Goal: Task Accomplishment & Management: Use online tool/utility

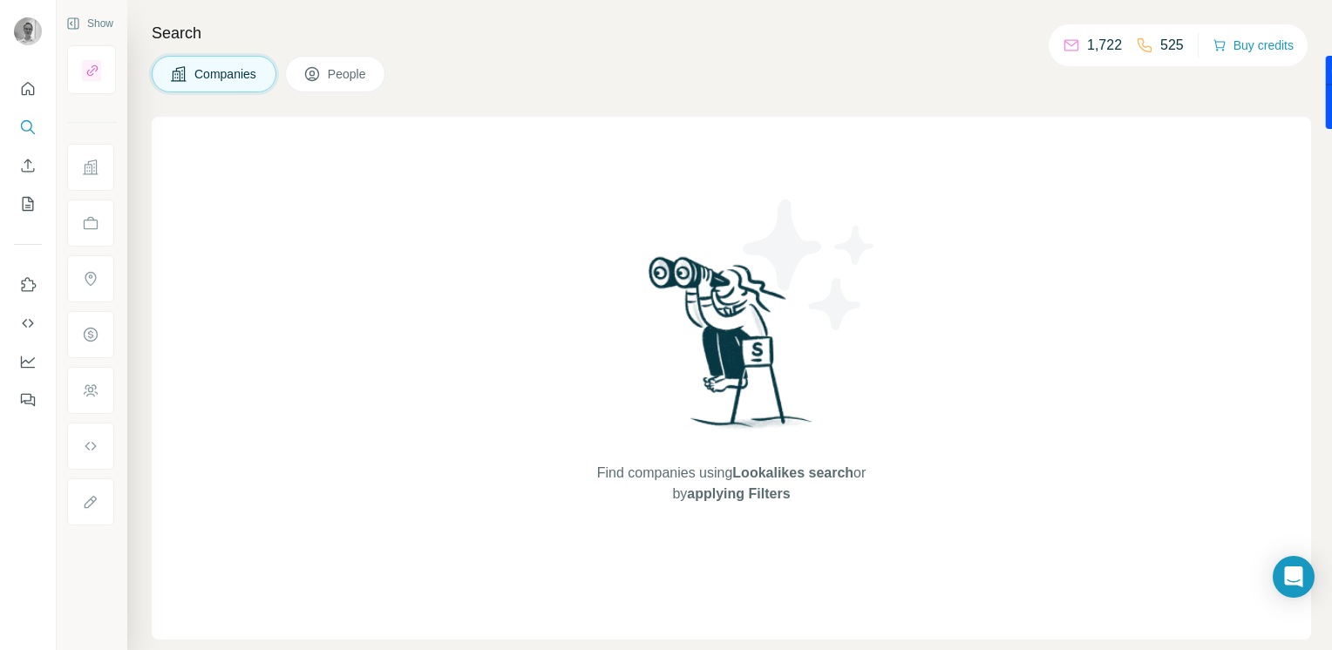
click at [302, 70] on button "People" at bounding box center [335, 74] width 101 height 37
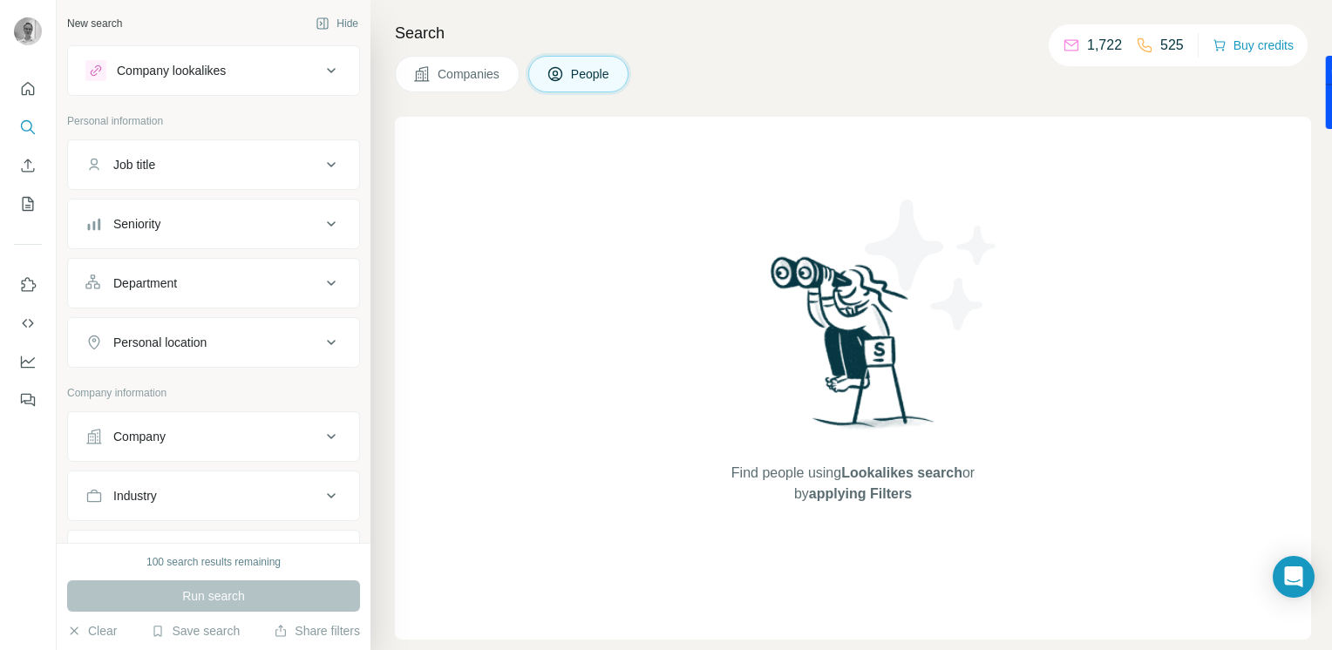
click at [178, 462] on ul "Company Industry HQ location Annual revenue ($) Employees (size) Technologies K…" at bounding box center [213, 614] width 293 height 406
click at [170, 446] on button "Company" at bounding box center [213, 437] width 291 height 42
click at [171, 511] on input "text" at bounding box center [213, 513] width 256 height 31
type input "*"
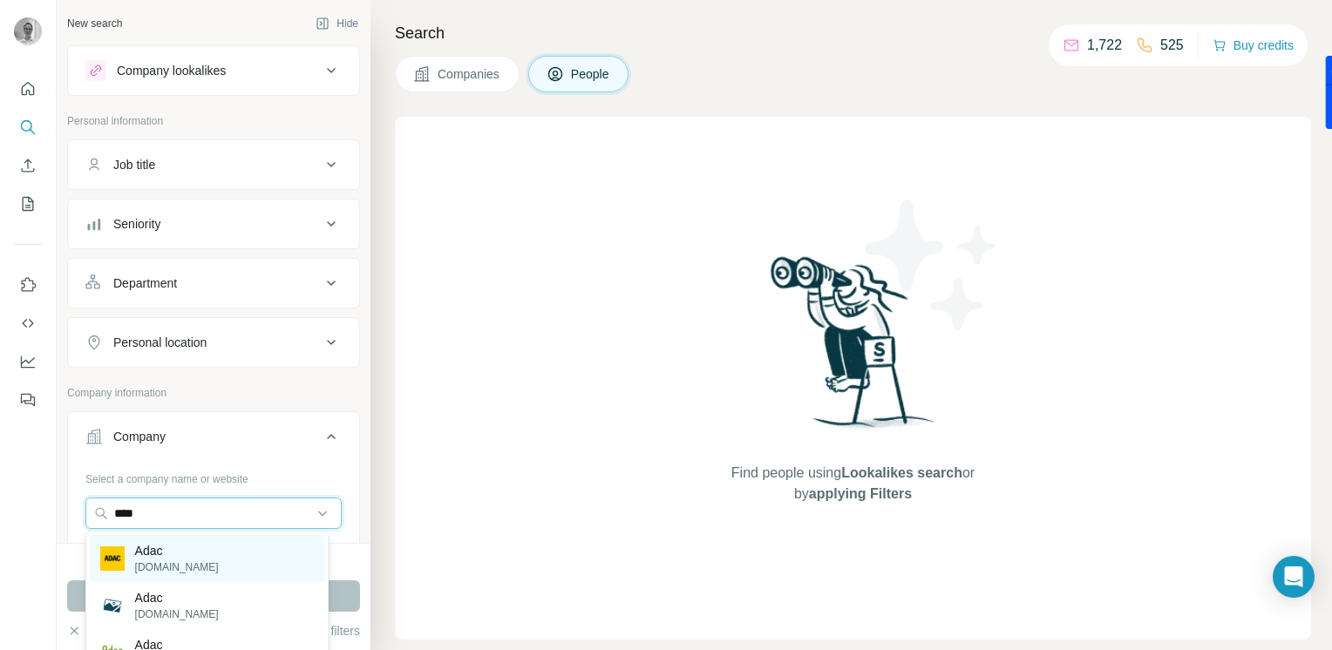
type input "****"
click at [153, 557] on p "Adac" at bounding box center [177, 550] width 84 height 17
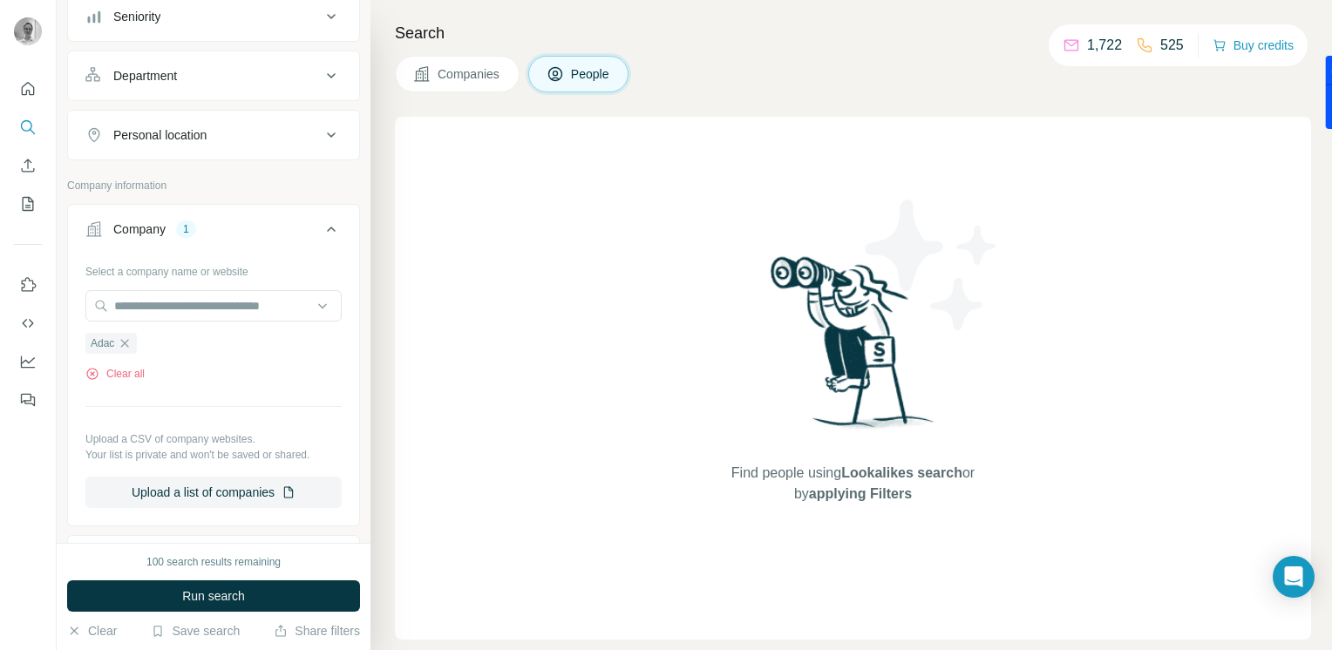
scroll to position [222, 0]
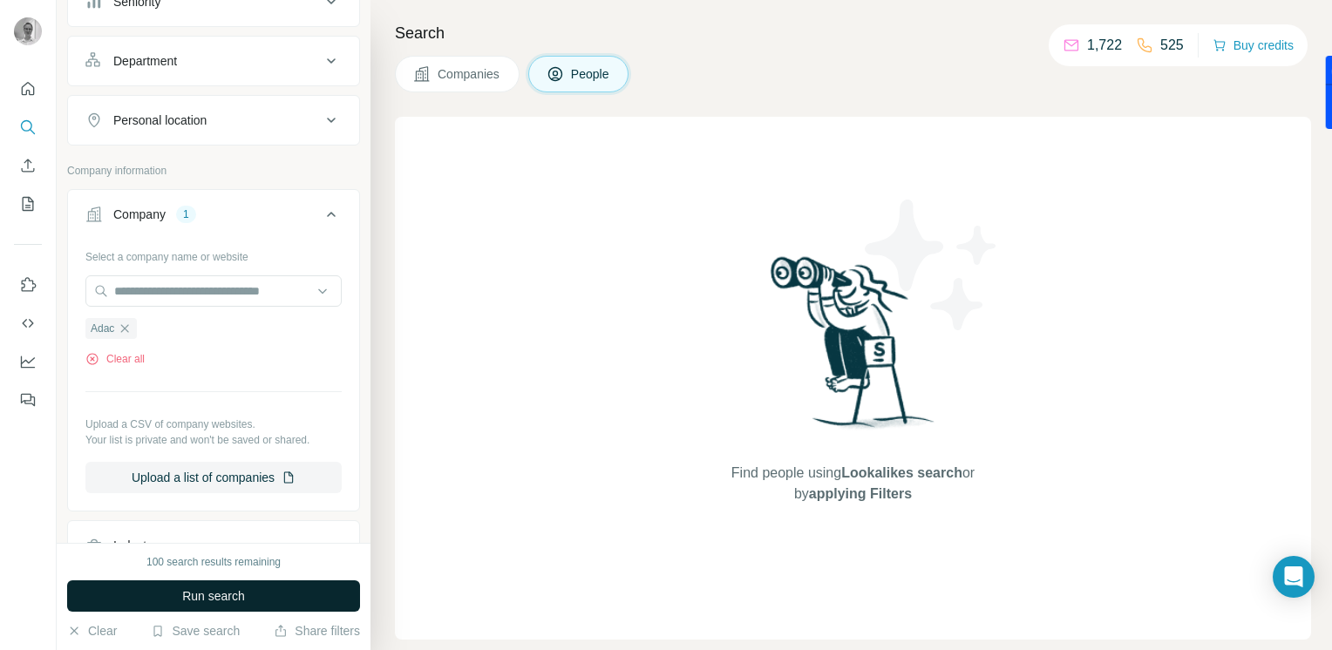
click at [158, 581] on button "Run search" at bounding box center [213, 595] width 293 height 31
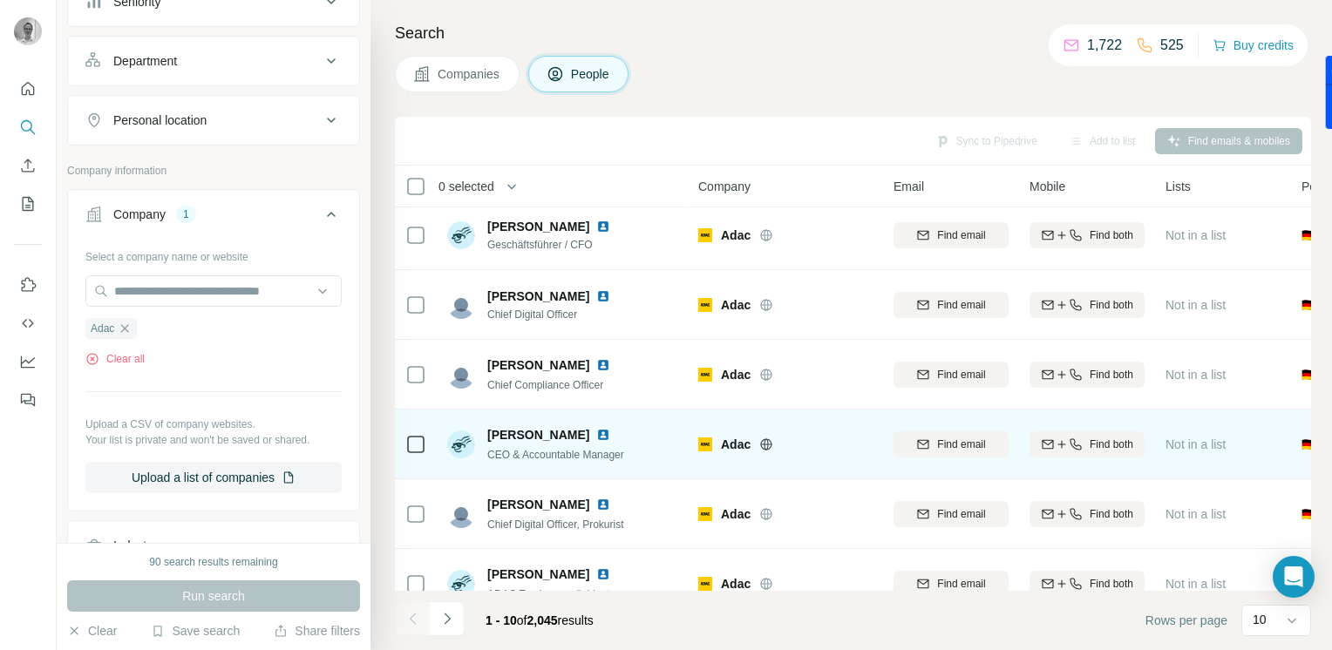
scroll to position [322, 0]
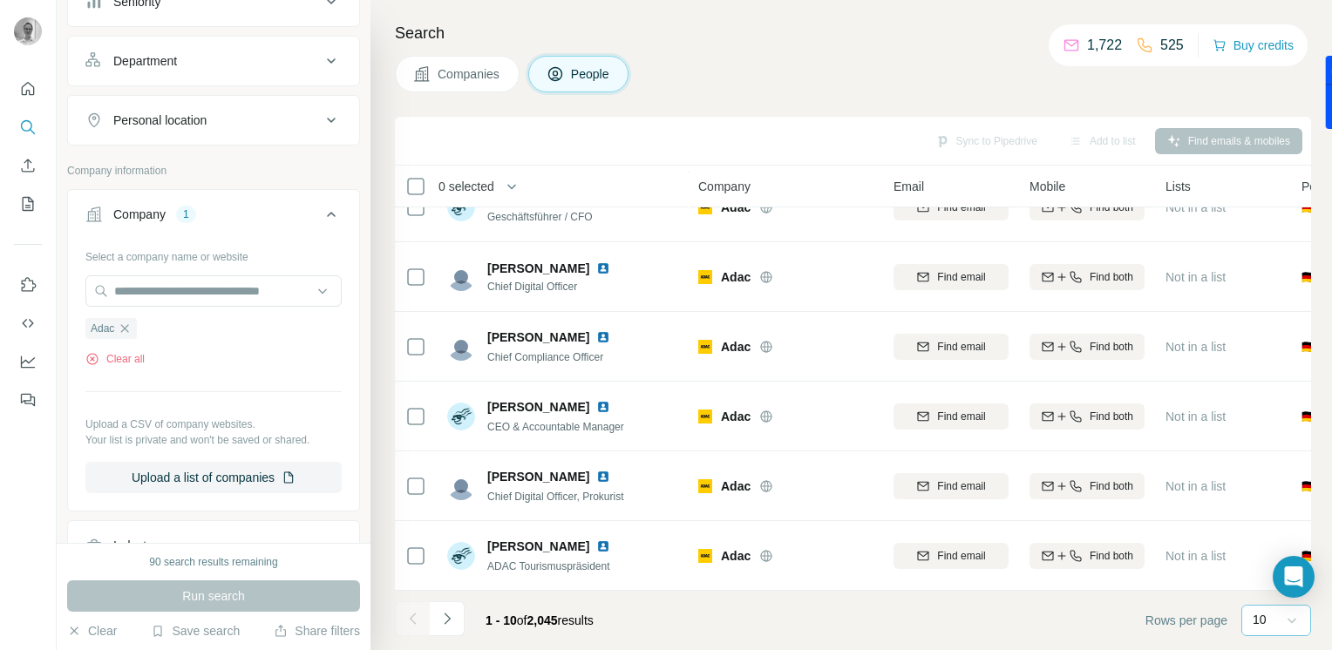
click at [1292, 628] on icon at bounding box center [1291, 620] width 17 height 17
click at [1258, 542] on p "20" at bounding box center [1263, 549] width 14 height 17
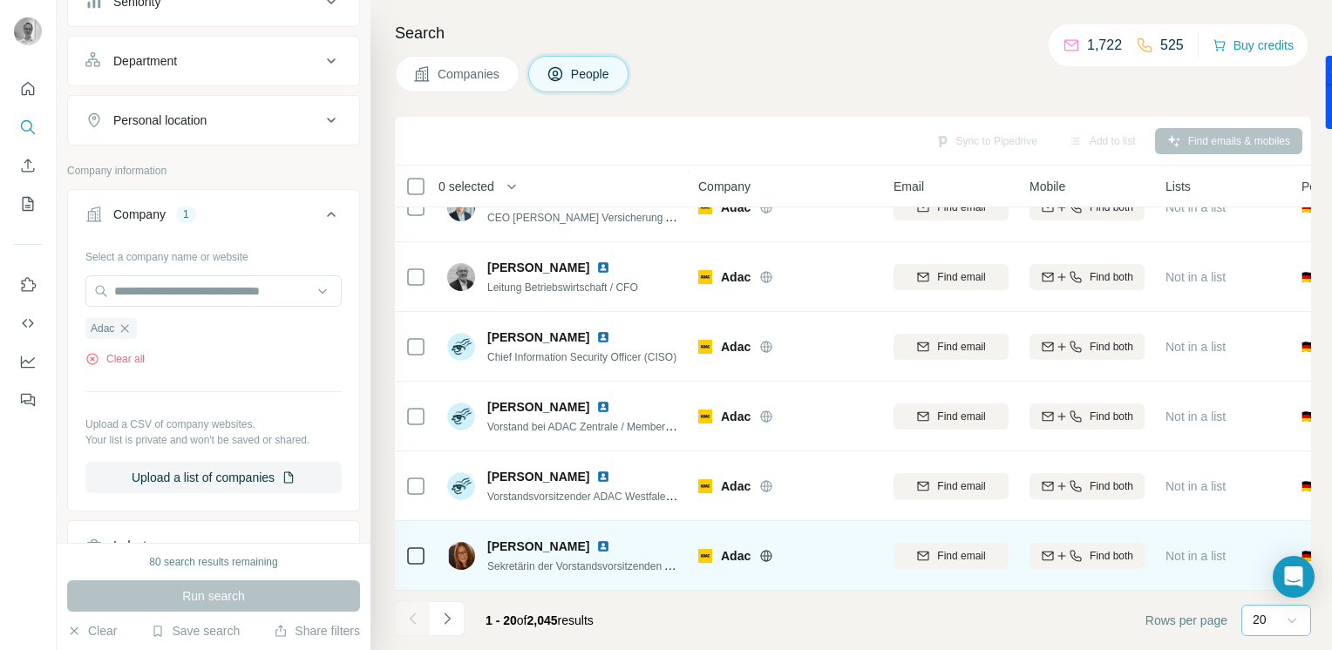
scroll to position [857, 0]
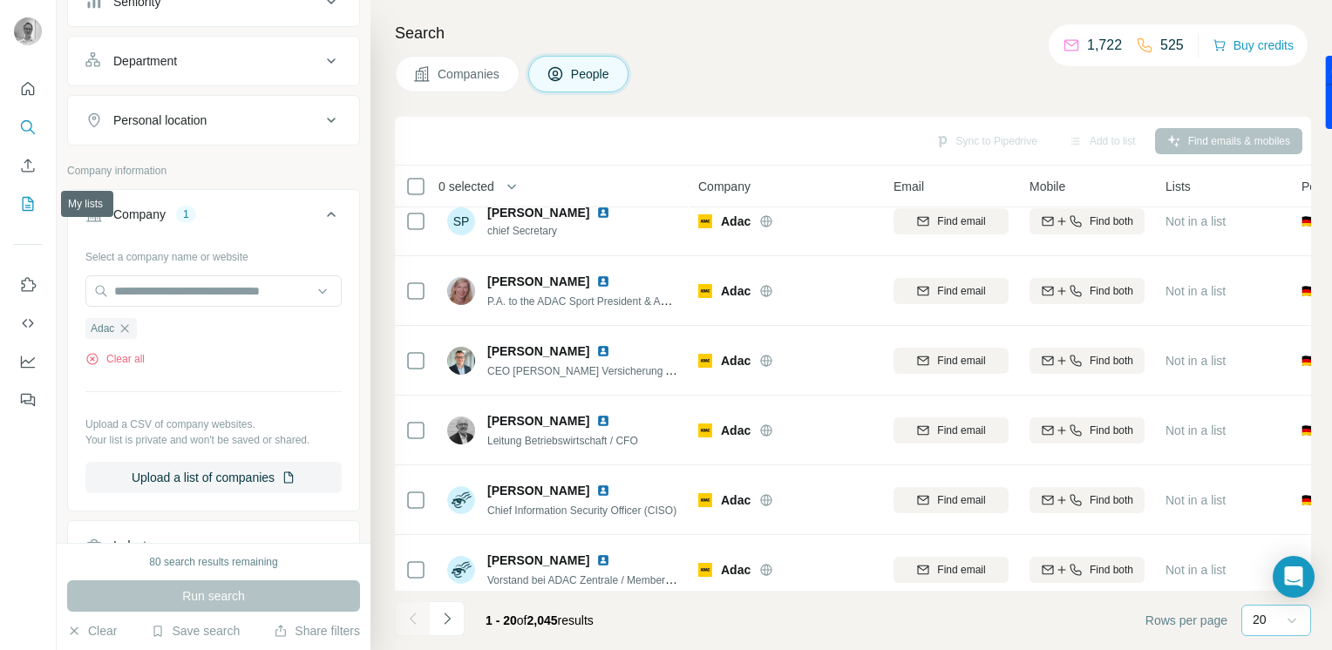
click at [27, 214] on button "My lists" at bounding box center [28, 203] width 28 height 31
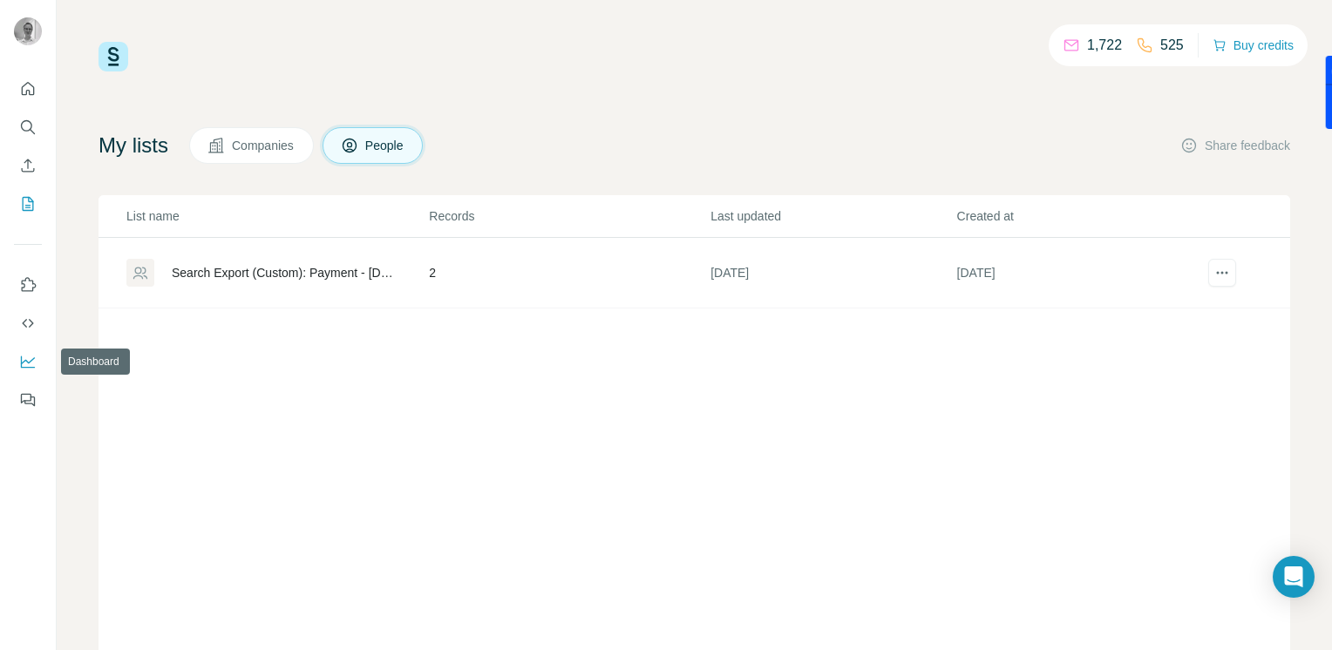
click at [24, 359] on icon "Dashboard" at bounding box center [27, 361] width 17 height 17
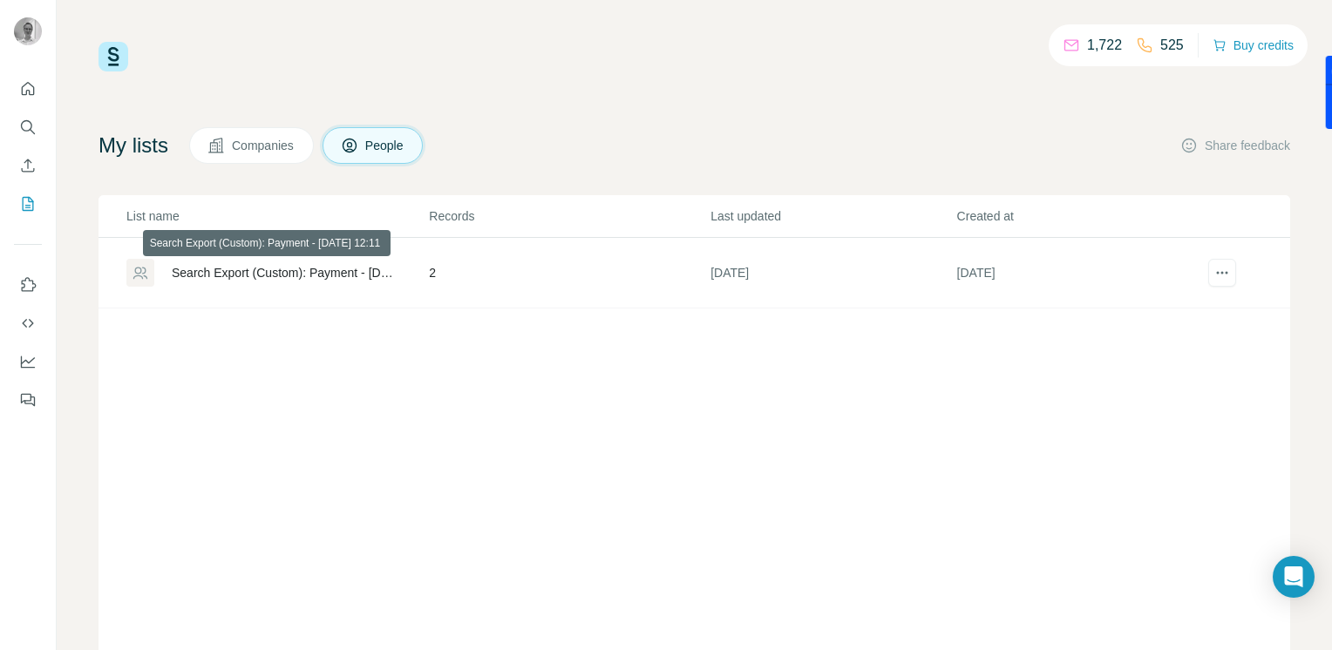
click at [282, 274] on div "Search Export (Custom): Payment - 04/08/2025 12:11" at bounding box center [285, 272] width 227 height 17
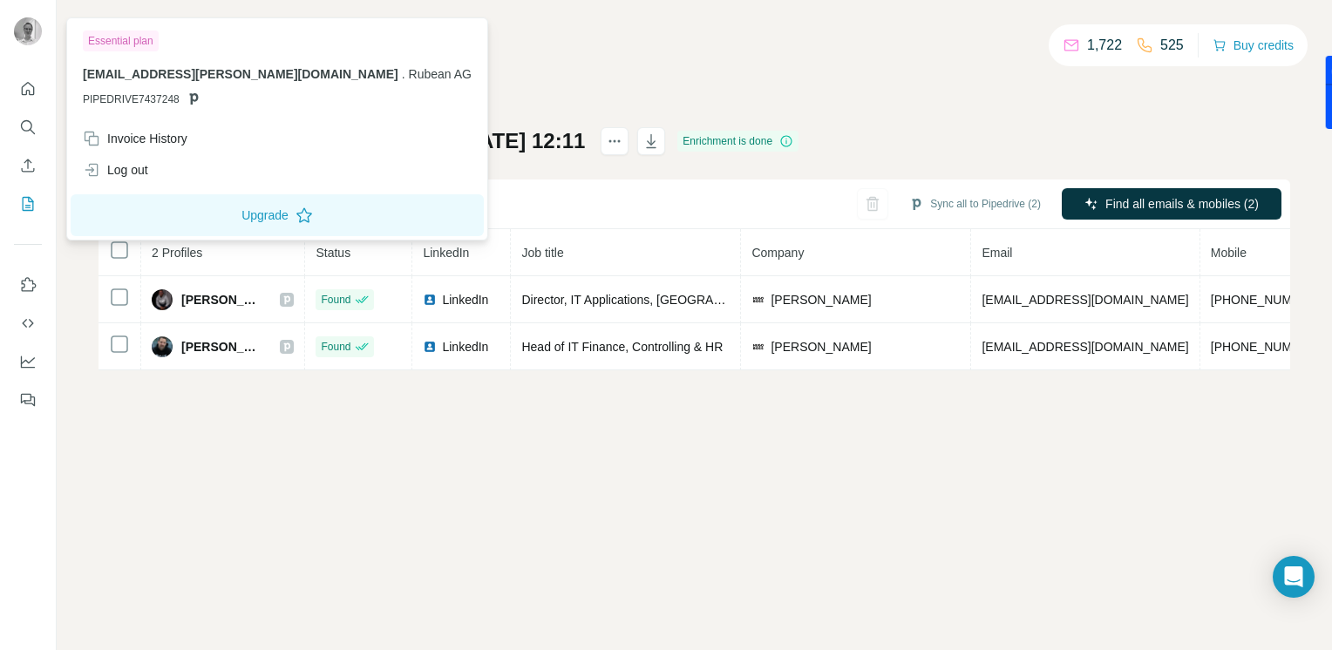
click at [20, 31] on img at bounding box center [28, 31] width 28 height 28
click at [21, 197] on icon "My lists" at bounding box center [27, 203] width 17 height 17
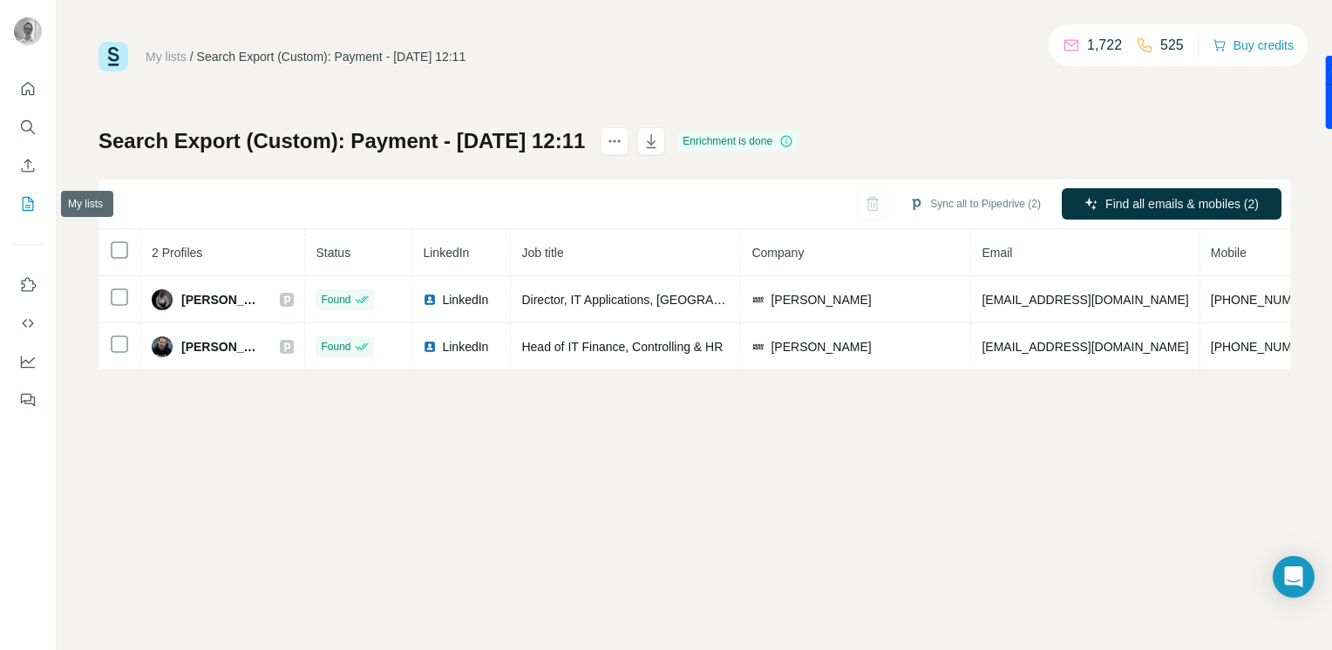
click at [21, 197] on icon "My lists" at bounding box center [27, 203] width 17 height 17
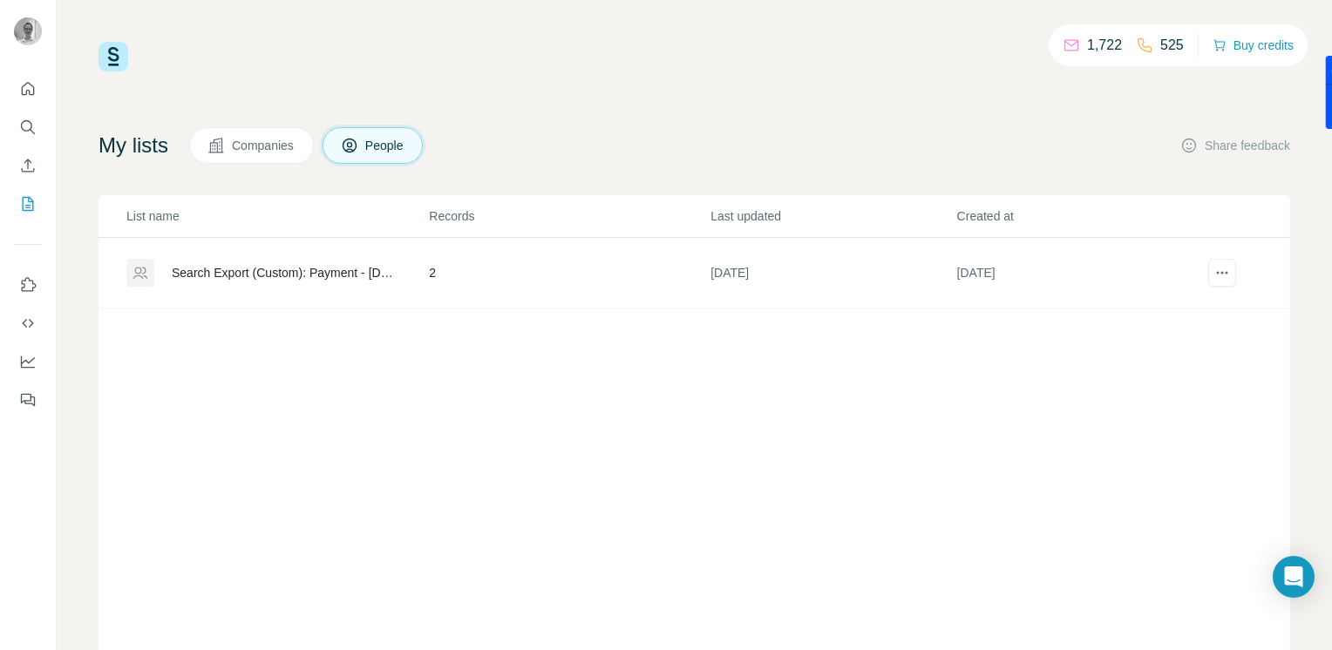
click at [257, 144] on span "Companies" at bounding box center [264, 145] width 64 height 17
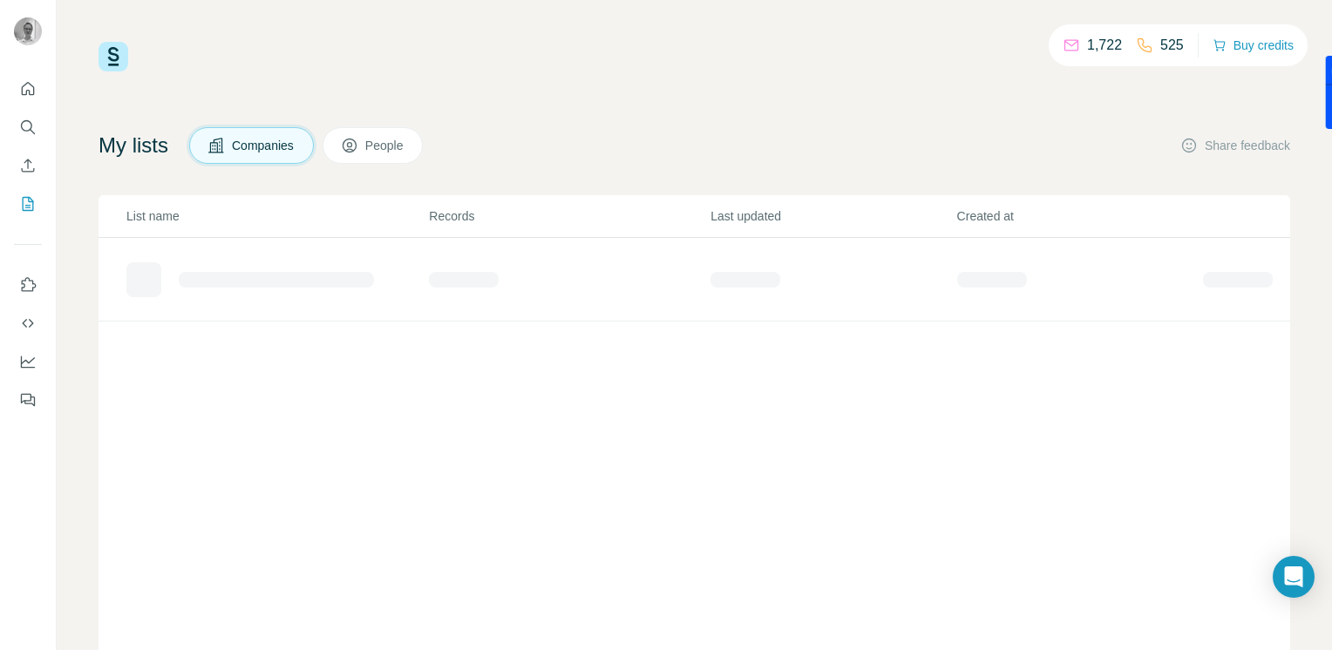
click at [257, 144] on span "Companies" at bounding box center [264, 145] width 64 height 17
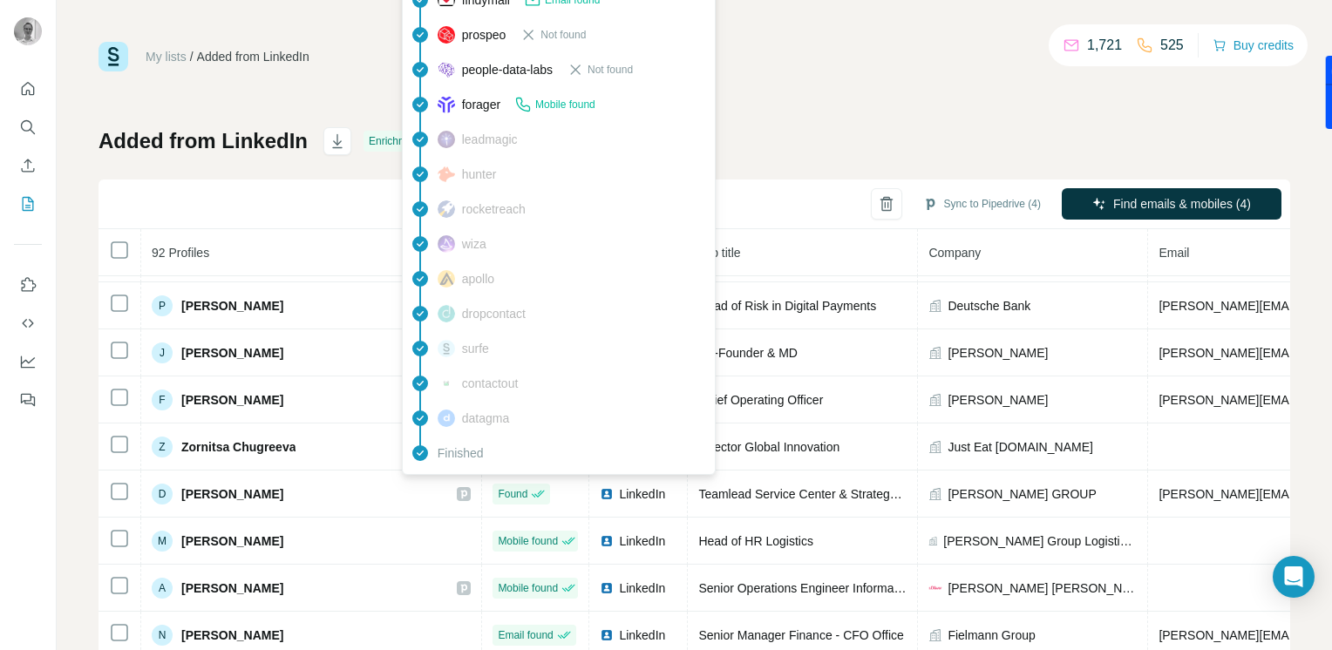
scroll to position [1171, 0]
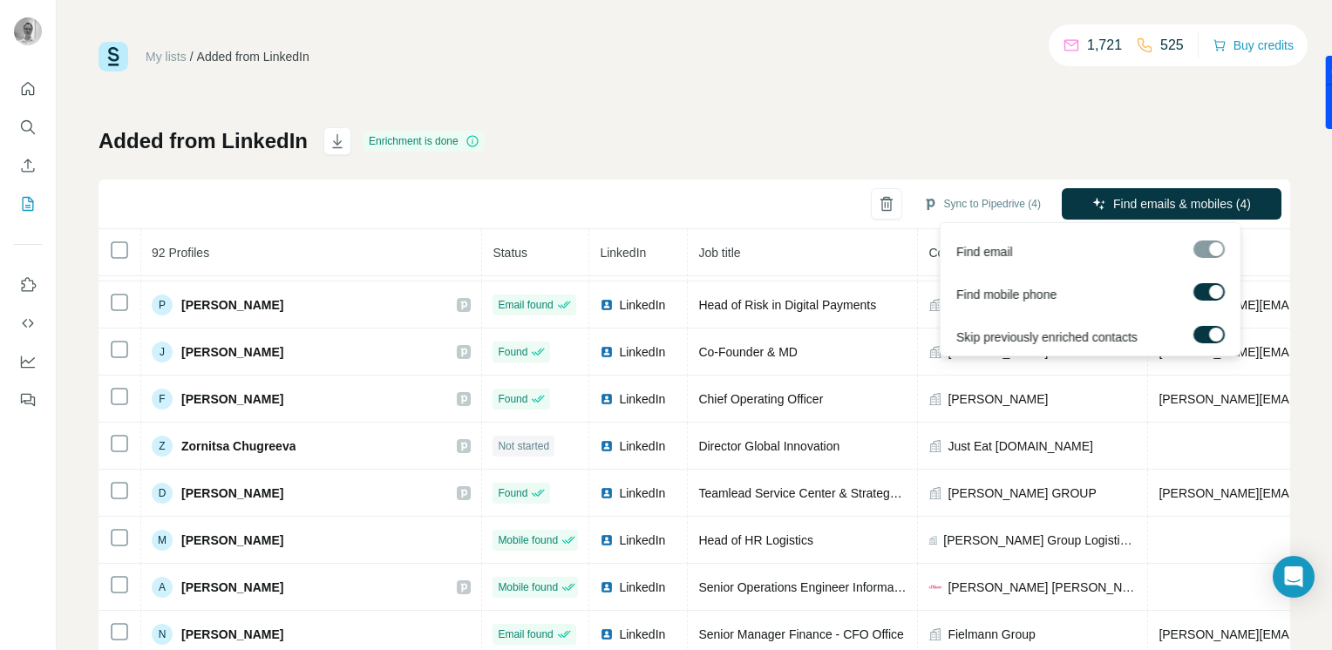
click at [1211, 328] on div at bounding box center [1216, 335] width 14 height 14
click at [1113, 196] on span "Find emails & mobiles (4)" at bounding box center [1182, 203] width 138 height 17
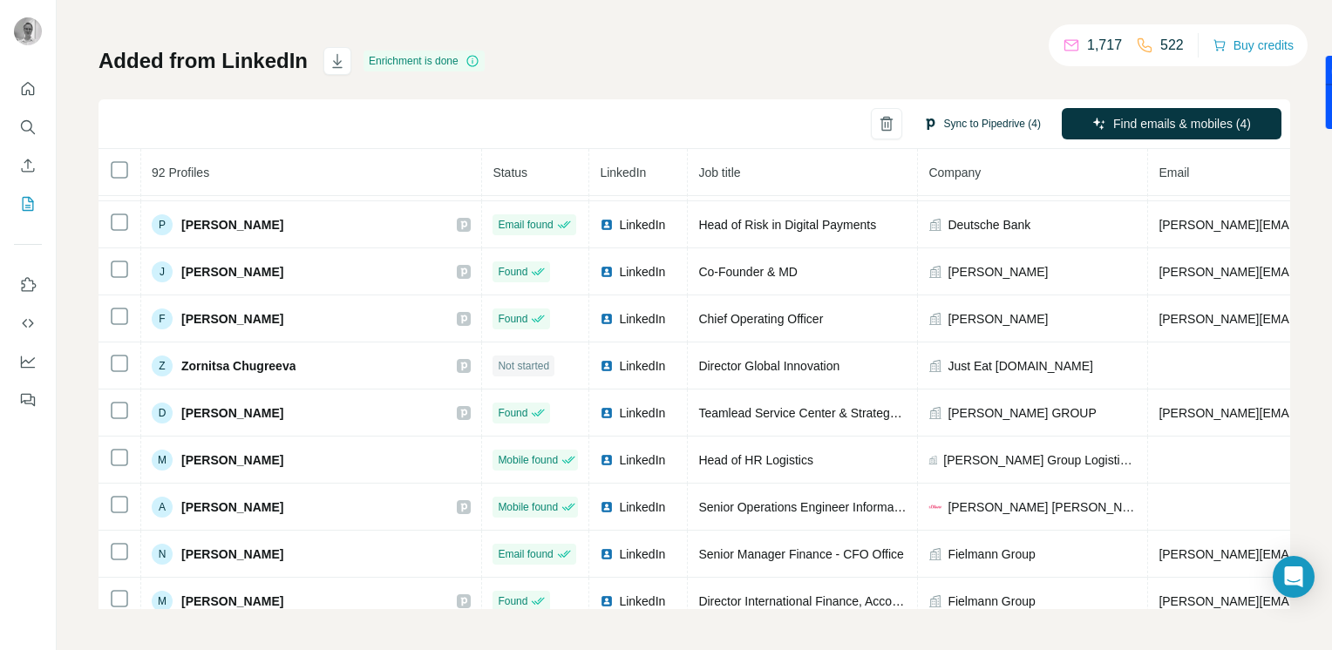
scroll to position [80, 0]
click at [468, 61] on icon at bounding box center [472, 61] width 14 height 14
click at [992, 128] on button "Sync to Pipedrive (4)" at bounding box center [982, 124] width 142 height 26
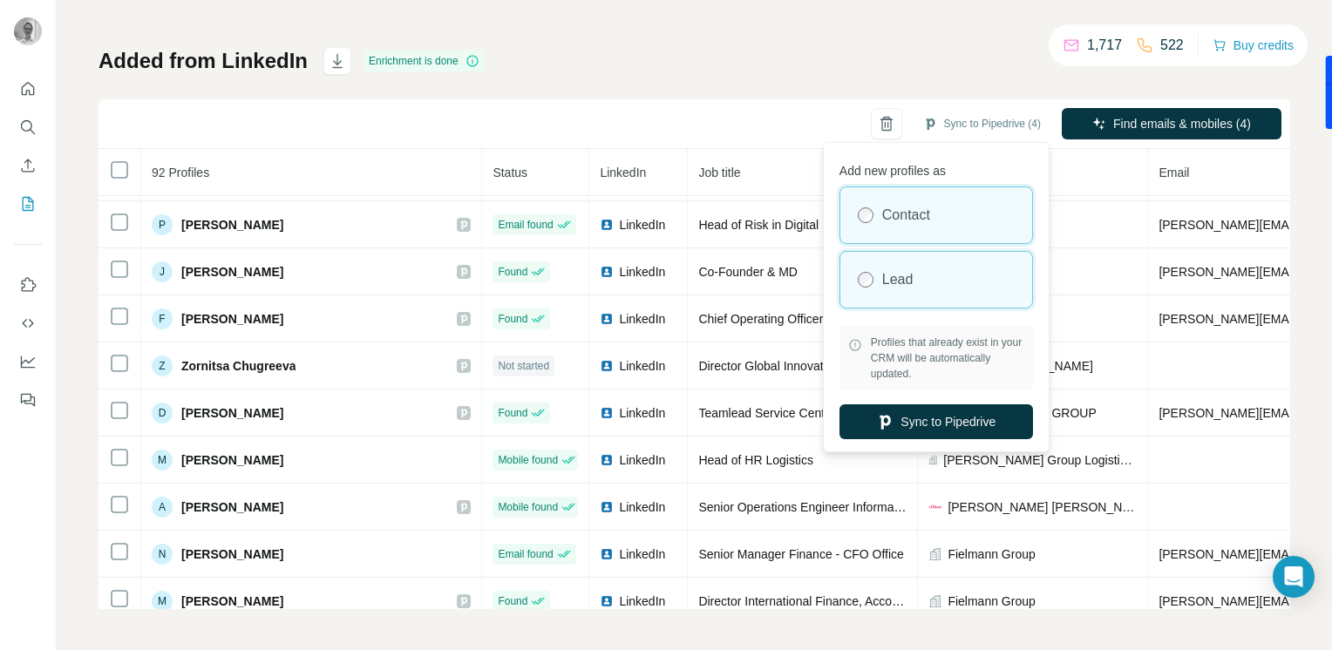
click at [857, 285] on div at bounding box center [865, 280] width 16 height 16
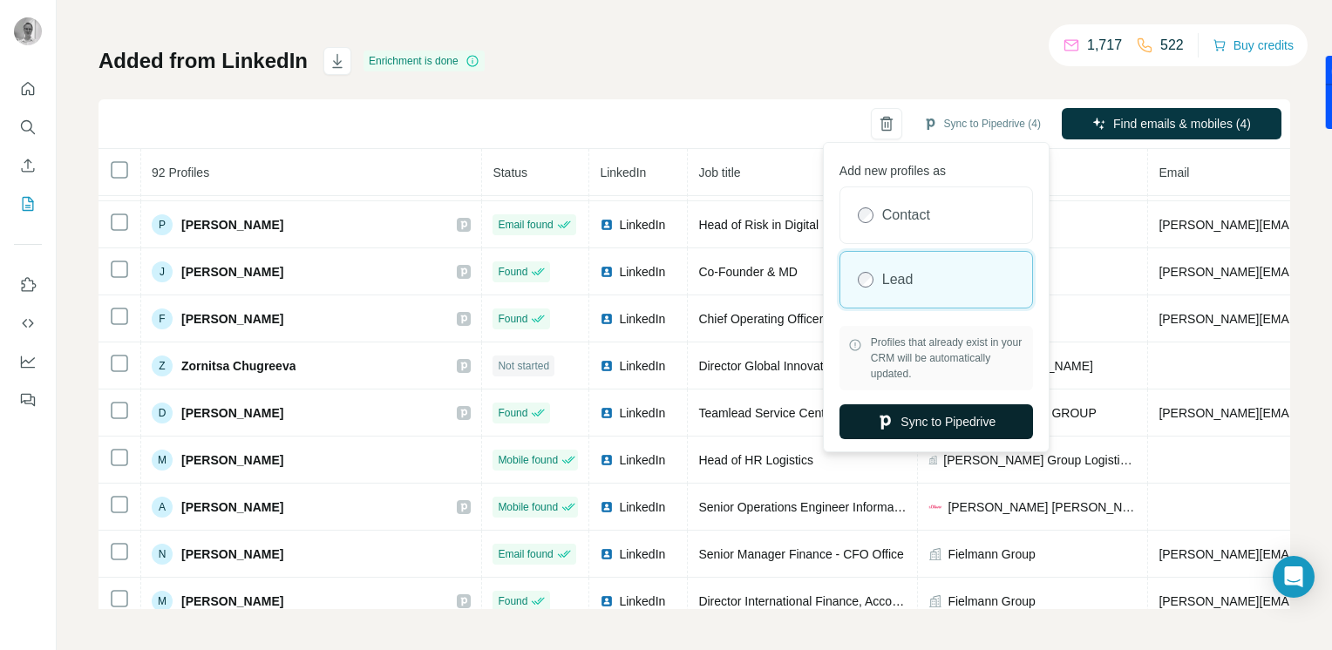
click at [882, 430] on button "Sync to Pipedrive" at bounding box center [935, 421] width 193 height 35
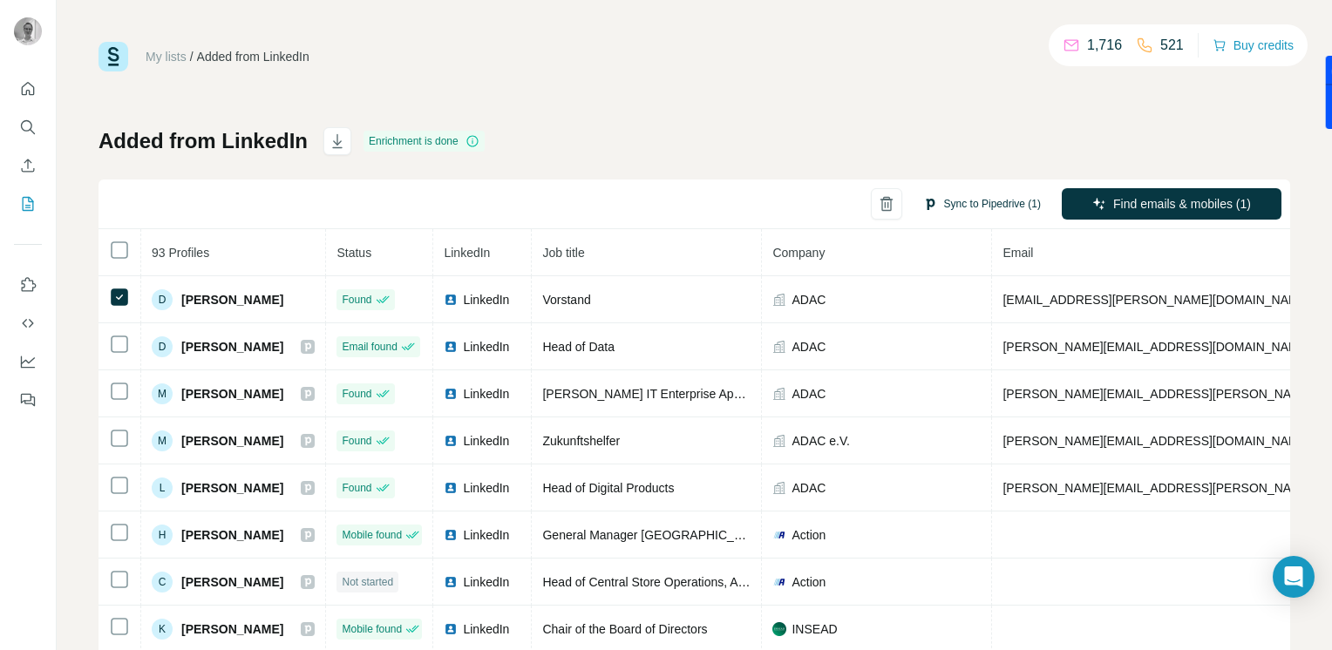
click at [944, 200] on button "Sync to Pipedrive (1)" at bounding box center [982, 204] width 142 height 26
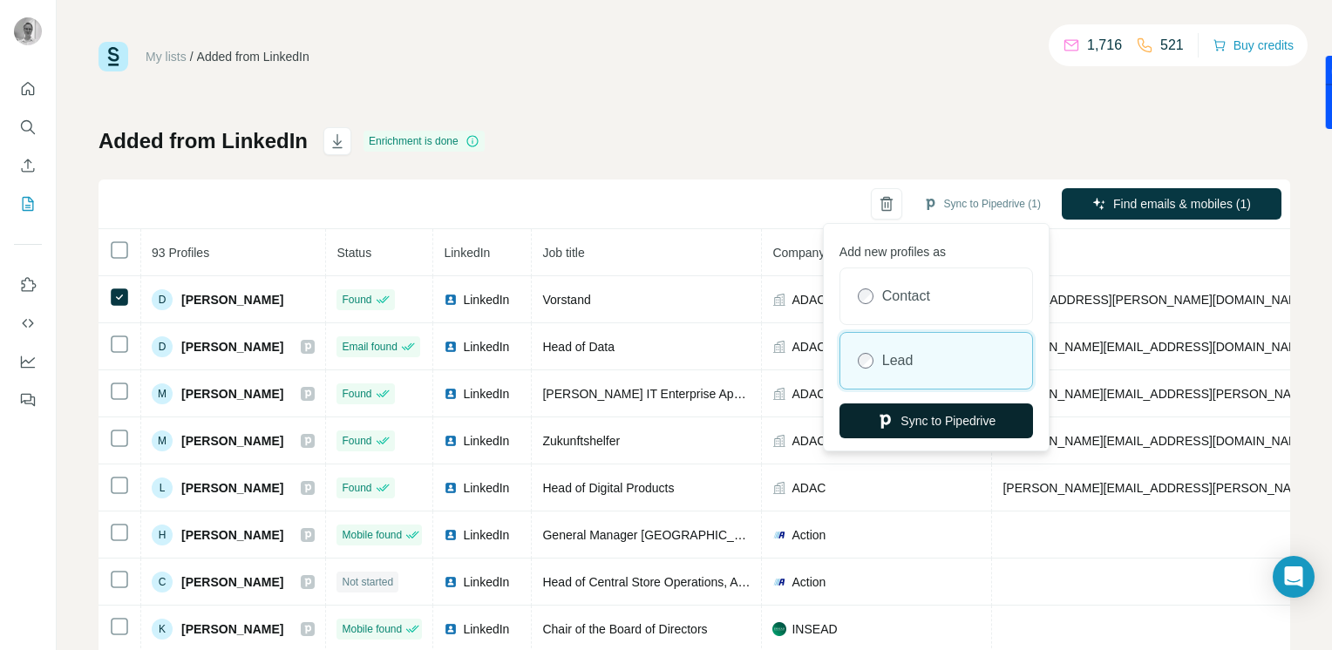
click at [911, 424] on button "Sync to Pipedrive" at bounding box center [935, 420] width 193 height 35
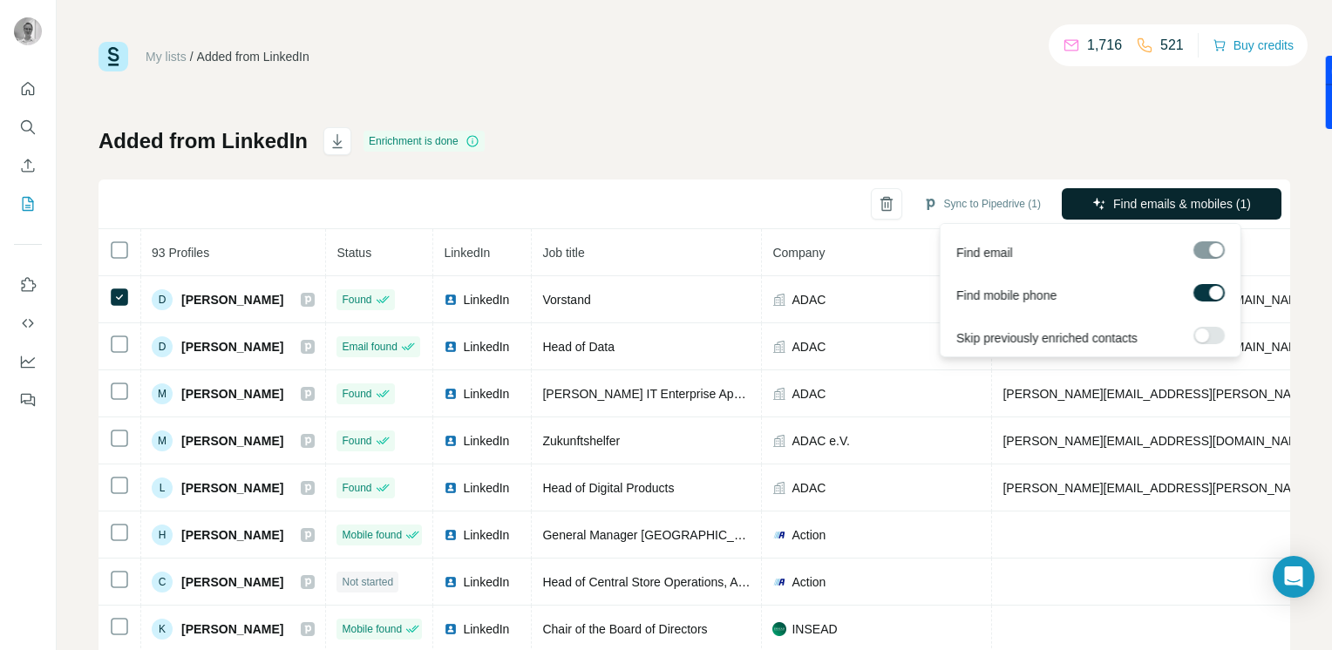
click at [1091, 204] on button "Find emails & mobiles (1)" at bounding box center [1171, 203] width 220 height 31
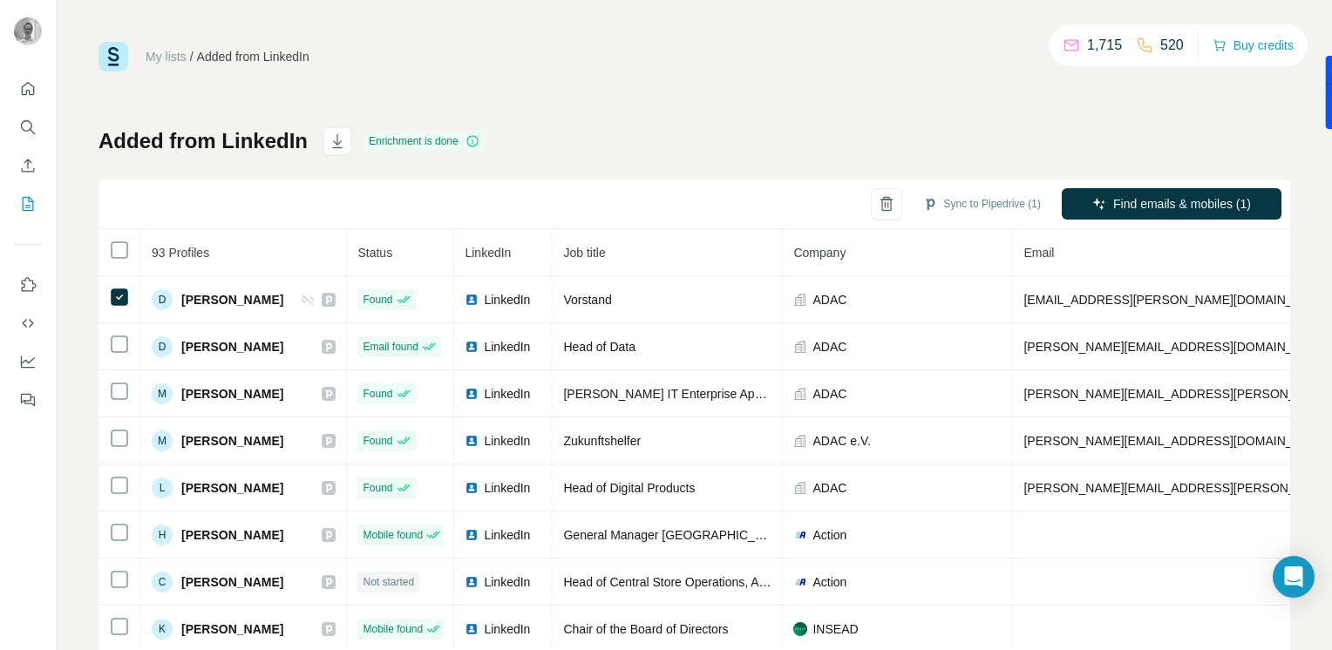
scroll to position [80, 0]
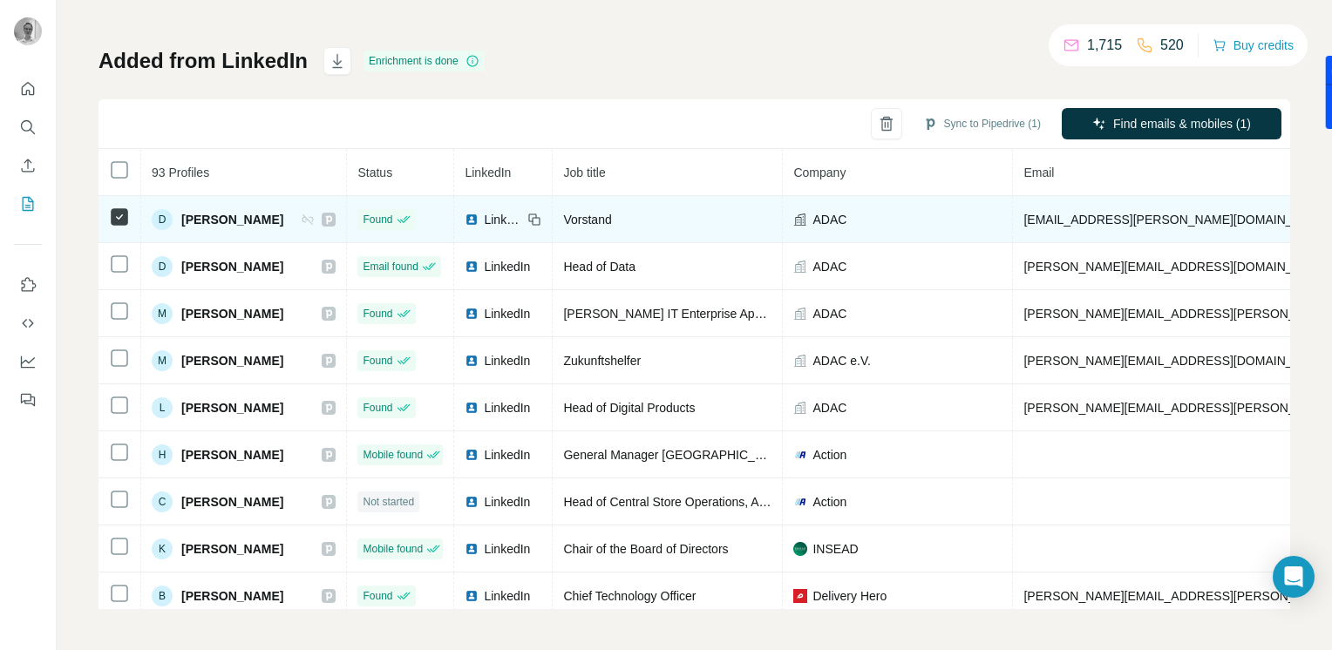
click at [206, 217] on span "Dr. Dieter Nirschl" at bounding box center [232, 219] width 102 height 17
